Goal: Transaction & Acquisition: Purchase product/service

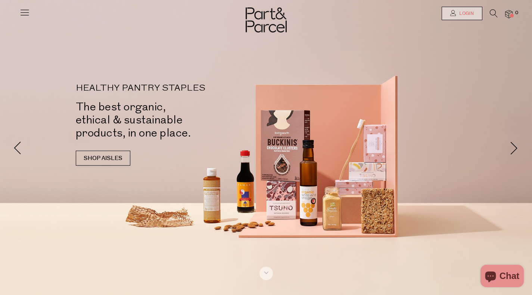
click at [467, 12] on span "Login" at bounding box center [465, 13] width 16 height 6
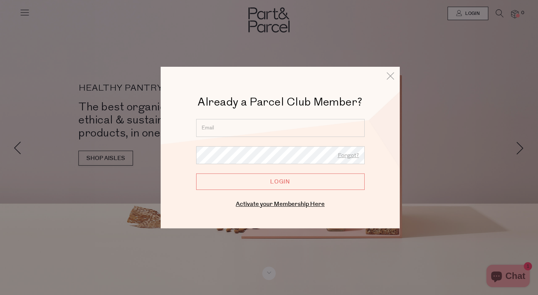
click at [286, 123] on input "email" at bounding box center [280, 128] width 168 height 18
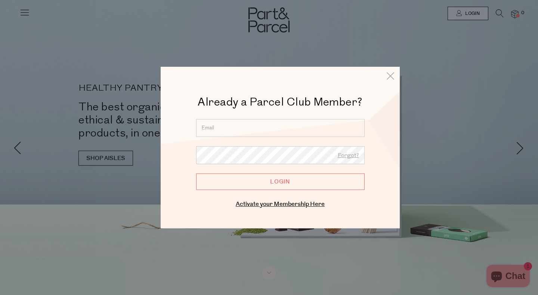
drag, startPoint x: 271, startPoint y: 139, endPoint x: 269, endPoint y: 133, distance: 6.9
click at [271, 137] on form "Forgot? Login" at bounding box center [280, 154] width 168 height 71
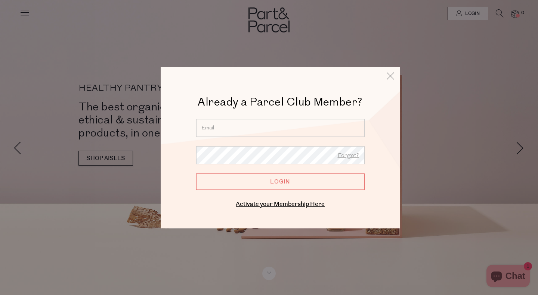
click at [269, 133] on input "email" at bounding box center [280, 128] width 168 height 18
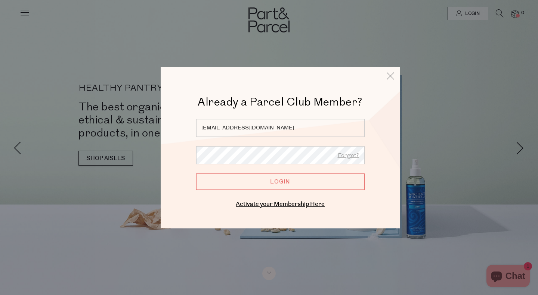
type input "cindycoy87@gmail.com"
click at [196, 174] on input "Login" at bounding box center [280, 182] width 168 height 16
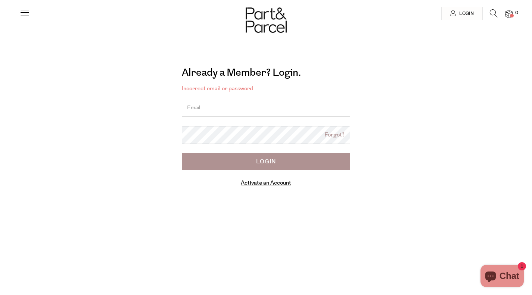
drag, startPoint x: 336, startPoint y: 134, endPoint x: 336, endPoint y: 130, distance: 3.8
click at [336, 133] on link "Forgot?" at bounding box center [334, 135] width 20 height 9
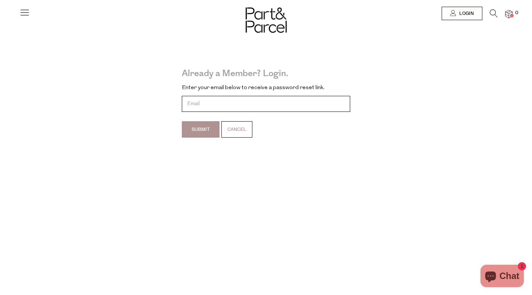
click at [232, 97] on input "email" at bounding box center [266, 104] width 168 height 16
type input "cindycoy87@gmail.com"
click at [199, 128] on input "Submit" at bounding box center [201, 129] width 38 height 16
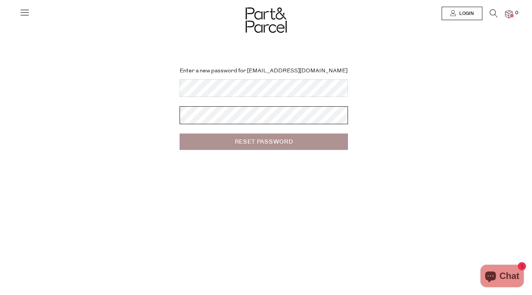
click at [180, 134] on input "Reset Password" at bounding box center [264, 142] width 168 height 16
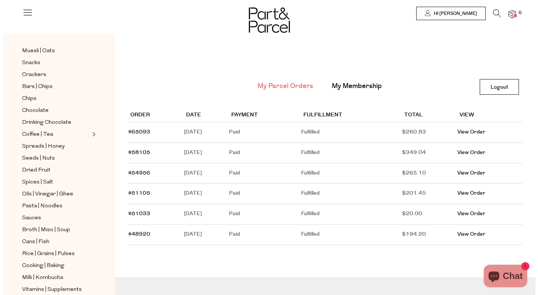
scroll to position [149, 0]
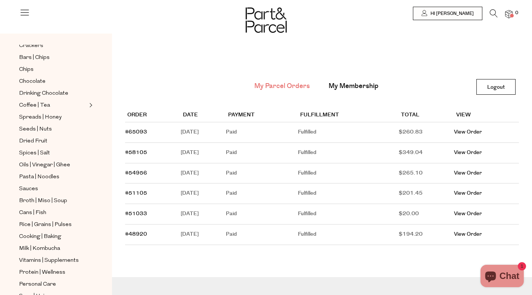
click at [493, 15] on icon at bounding box center [494, 13] width 8 height 8
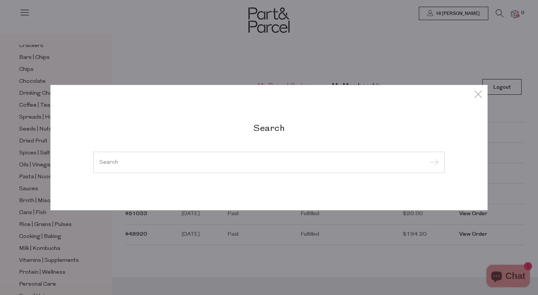
click at [220, 156] on div at bounding box center [268, 163] width 351 height 22
click at [225, 165] on input "search" at bounding box center [268, 162] width 339 height 6
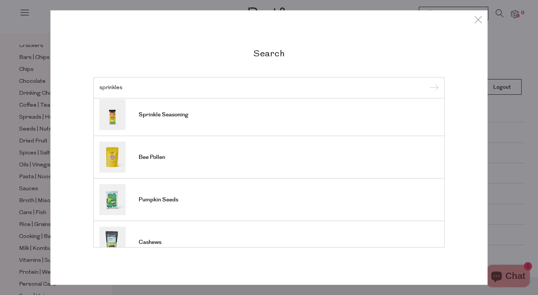
scroll to position [0, 0]
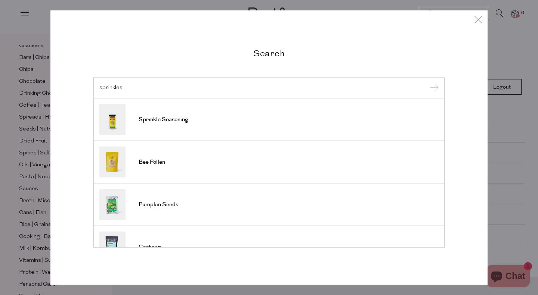
drag, startPoint x: 132, startPoint y: 84, endPoint x: 77, endPoint y: 73, distance: 55.9
click at [83, 75] on div "Search sprinkles Sprinkle Seasoning Bee Pollen Pumpkin Seeds Cashews Garlic Sal…" at bounding box center [268, 147] width 437 height 275
click at [106, 89] on input "sprinkles" at bounding box center [268, 88] width 339 height 6
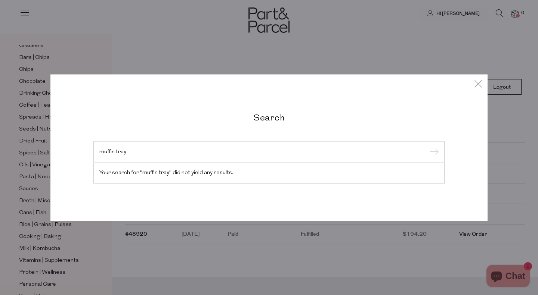
drag, startPoint x: 143, startPoint y: 153, endPoint x: 87, endPoint y: 156, distance: 56.4
click at [87, 156] on div "Search muffin tray Your search for "muffin tray" did not yield any results." at bounding box center [268, 147] width 437 height 147
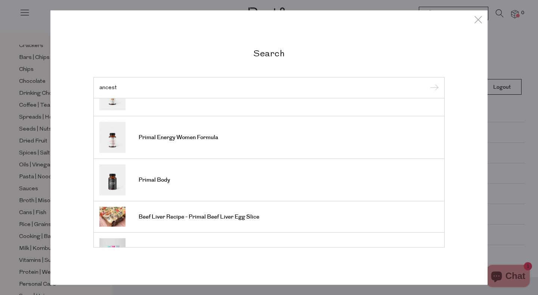
scroll to position [96, 0]
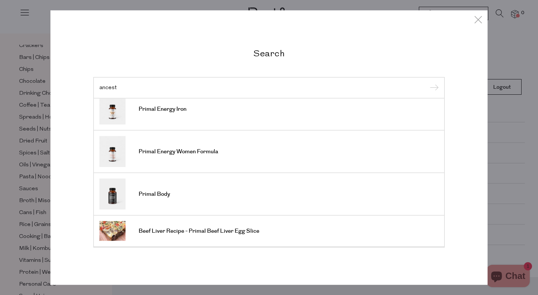
type input "ancest"
click at [185, 152] on span "Primal Energy Women Formula" at bounding box center [179, 151] width 80 height 7
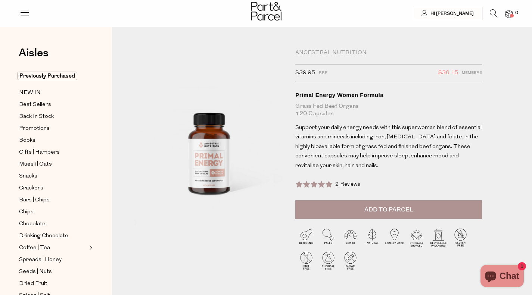
click at [408, 208] on span "Add to Parcel" at bounding box center [388, 210] width 49 height 9
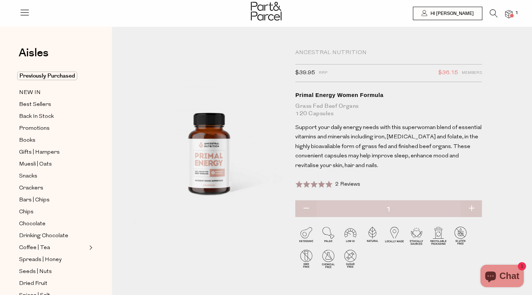
click at [476, 209] on button "button" at bounding box center [471, 209] width 21 height 16
type input "2"
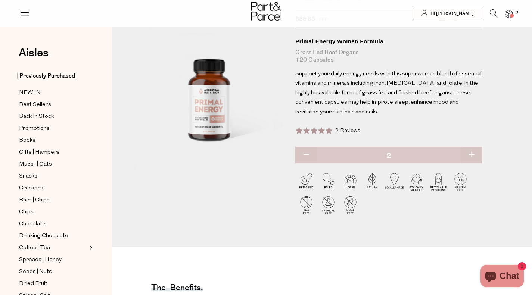
scroll to position [75, 0]
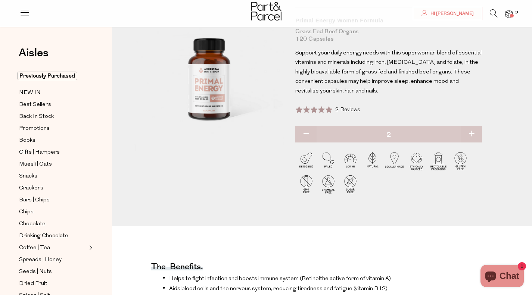
click at [52, 71] on div "Aisles Clear Previously Purchased NEW IN Best Sellers Back In Stock Promotions …" at bounding box center [56, 172] width 112 height 268
click at [53, 74] on span "Previously Purchased" at bounding box center [47, 76] width 60 height 9
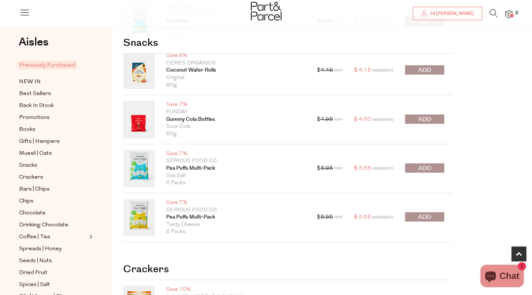
scroll to position [261, 0]
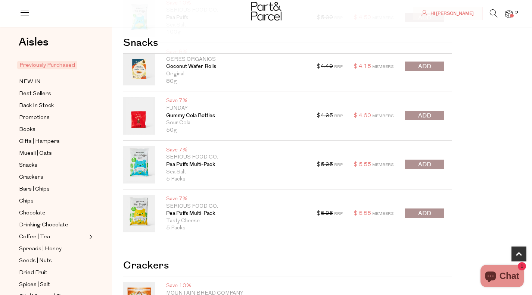
drag, startPoint x: 428, startPoint y: 162, endPoint x: 458, endPoint y: 163, distance: 29.9
click at [428, 162] on span "submit" at bounding box center [424, 165] width 13 height 9
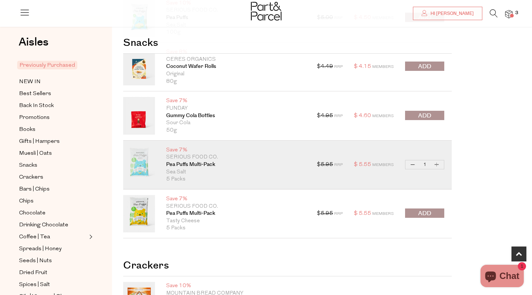
click at [437, 212] on button "submit" at bounding box center [424, 213] width 39 height 9
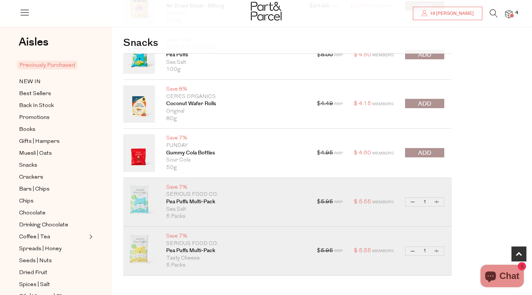
scroll to position [336, 0]
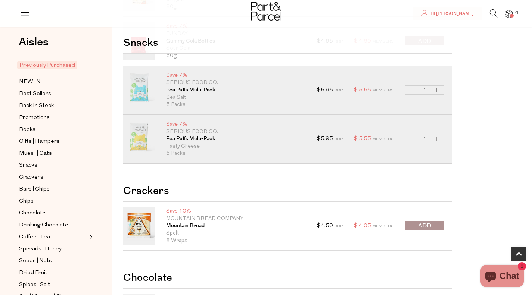
drag, startPoint x: 432, startPoint y: 226, endPoint x: 439, endPoint y: 222, distance: 8.2
click at [432, 226] on button "submit" at bounding box center [424, 225] width 39 height 9
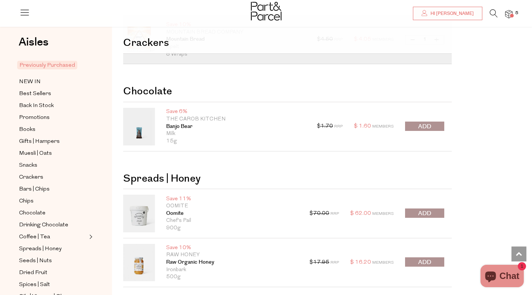
scroll to position [597, 0]
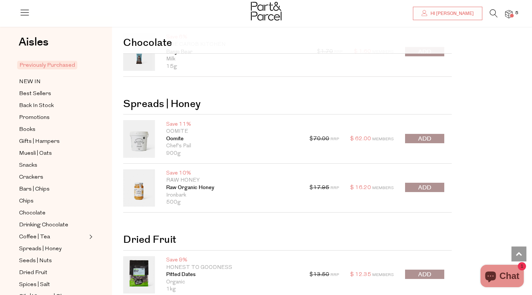
click at [425, 139] on span "submit" at bounding box center [424, 139] width 13 height 9
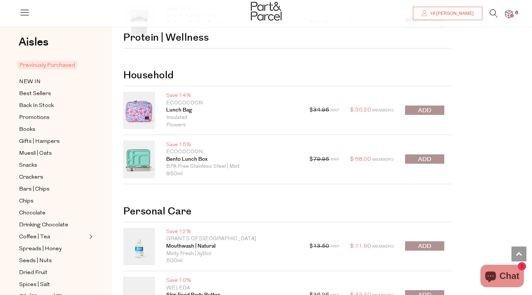
scroll to position [1643, 0]
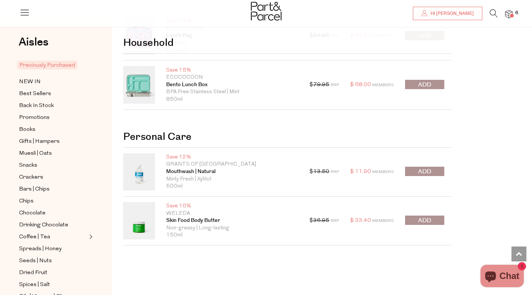
click at [421, 169] on span "submit" at bounding box center [424, 172] width 13 height 9
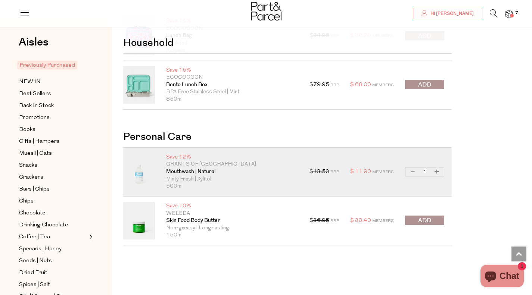
click at [439, 172] on button "Increase Mouthwash | Natural" at bounding box center [436, 172] width 9 height 9
type input "2"
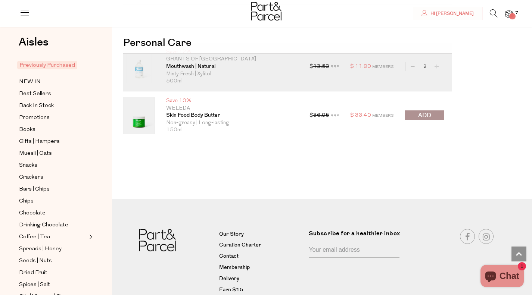
scroll to position [1780, 0]
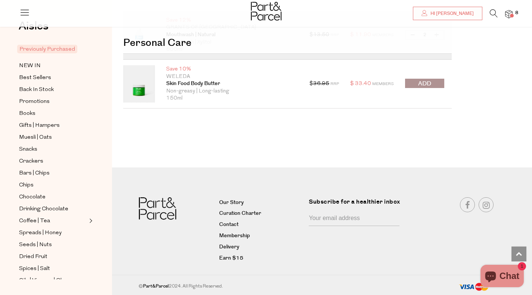
click at [509, 16] on img at bounding box center [508, 14] width 7 height 9
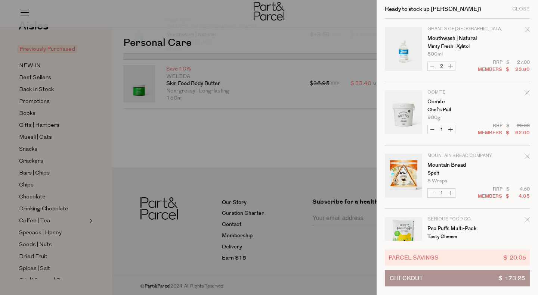
click at [36, 69] on div at bounding box center [269, 147] width 538 height 295
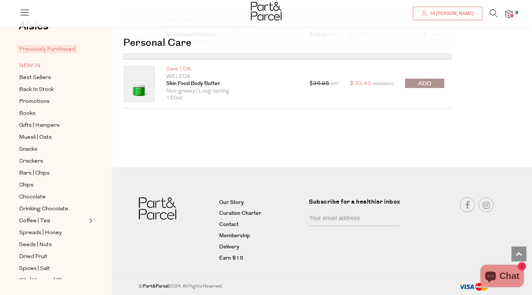
click at [40, 66] on span "NEW IN" at bounding box center [30, 66] width 22 height 9
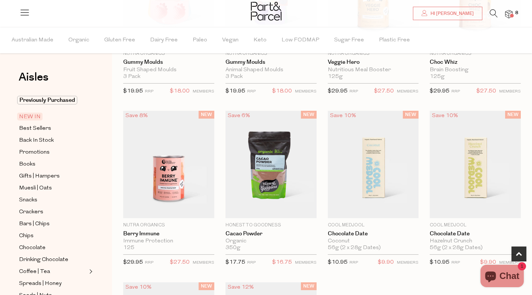
scroll to position [523, 0]
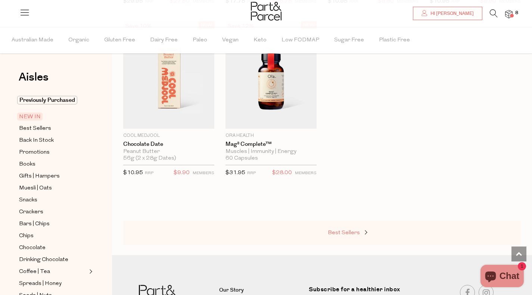
click at [346, 234] on span "Best Sellers" at bounding box center [344, 233] width 32 height 6
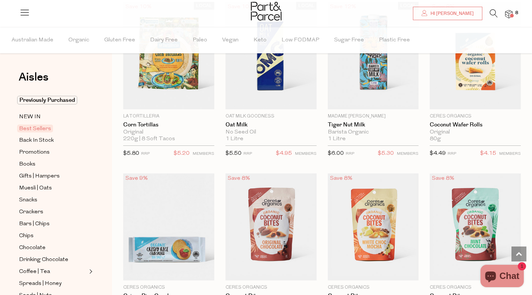
scroll to position [1307, 0]
